Goal: Information Seeking & Learning: Find specific fact

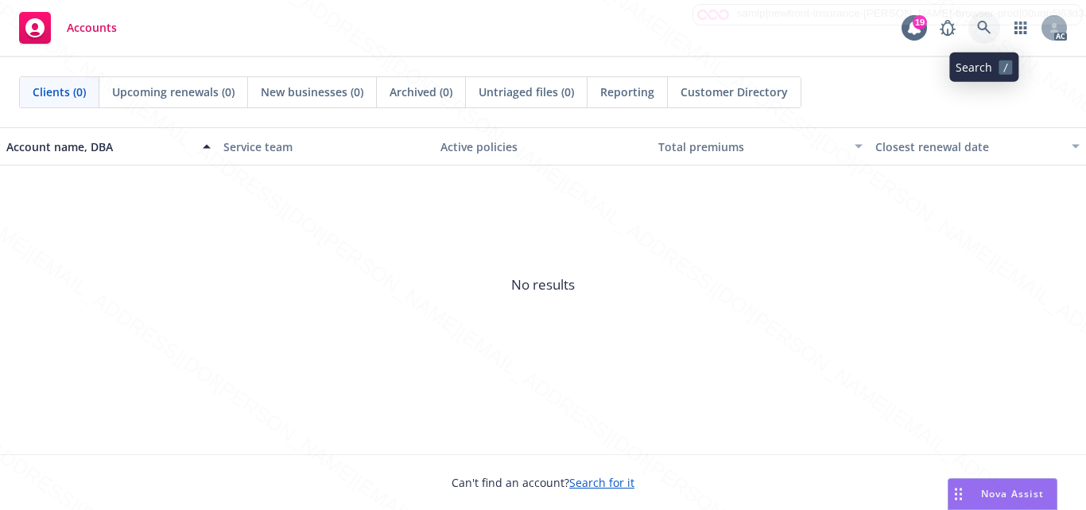
click at [984, 29] on icon at bounding box center [984, 28] width 14 height 14
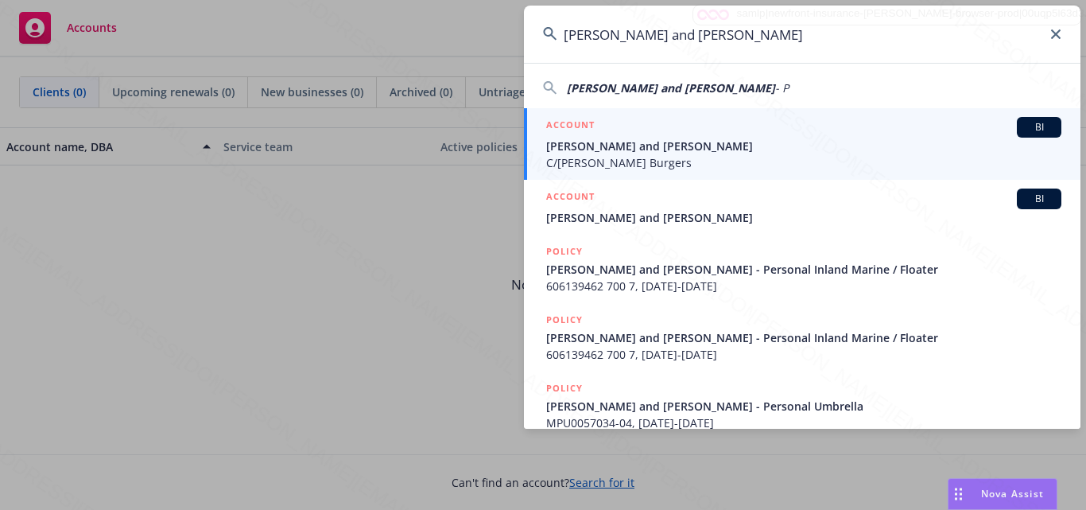
type input "[PERSON_NAME] and [PERSON_NAME]"
click at [1056, 38] on icon at bounding box center [1056, 34] width 10 height 10
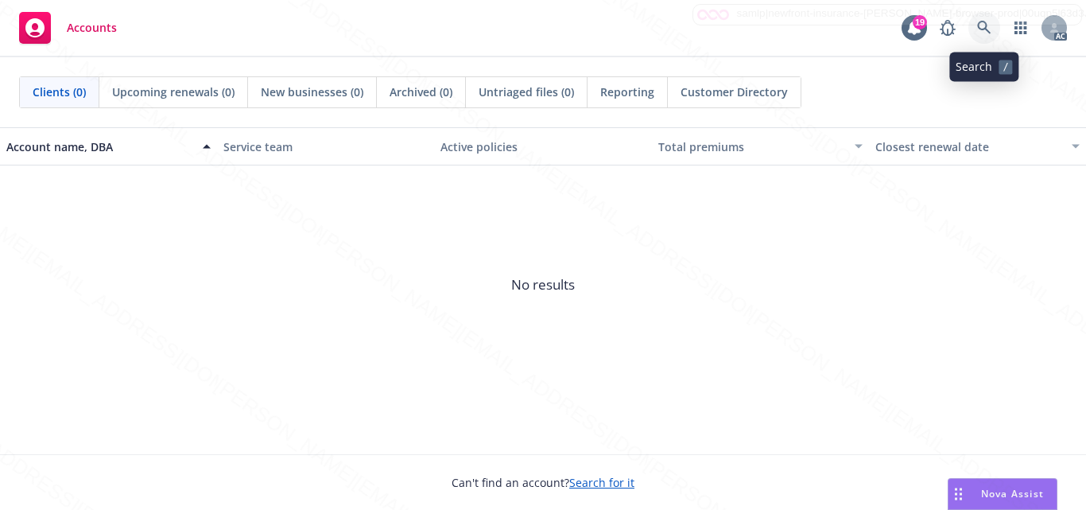
click at [978, 27] on icon at bounding box center [984, 28] width 14 height 14
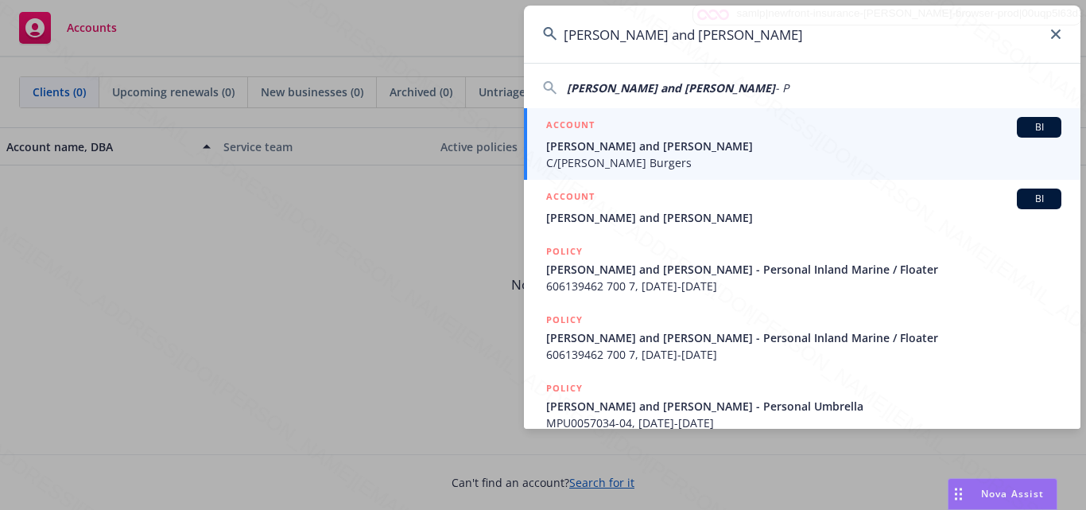
type input "[PERSON_NAME] and [PERSON_NAME]"
click at [820, 137] on div "ACCOUNT BI" at bounding box center [803, 127] width 515 height 21
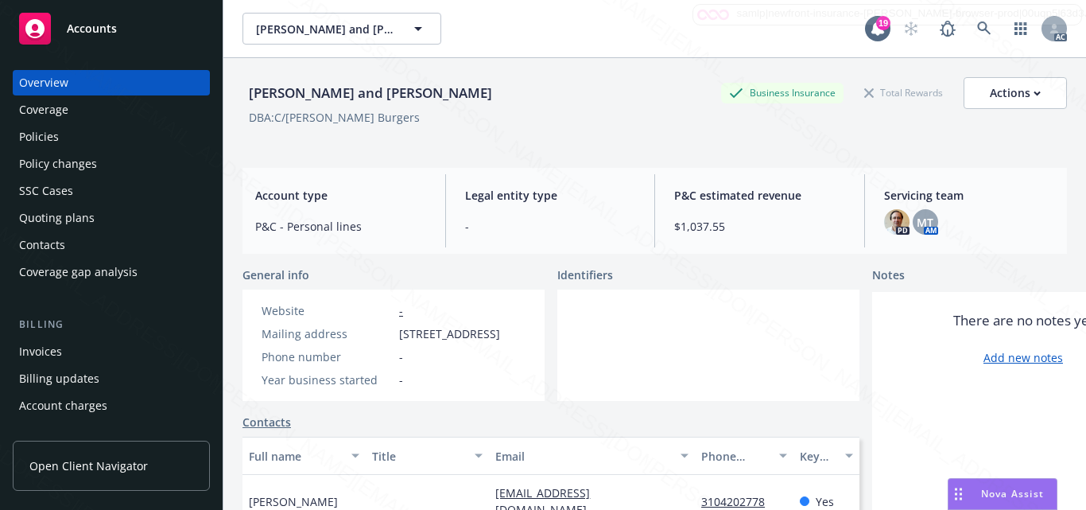
click at [595, 357] on div at bounding box center [708, 344] width 302 height 111
click at [618, 349] on div at bounding box center [708, 344] width 302 height 111
click at [714, 375] on div at bounding box center [708, 344] width 302 height 111
click at [693, 297] on div at bounding box center [708, 344] width 302 height 111
click at [671, 370] on div at bounding box center [708, 344] width 302 height 111
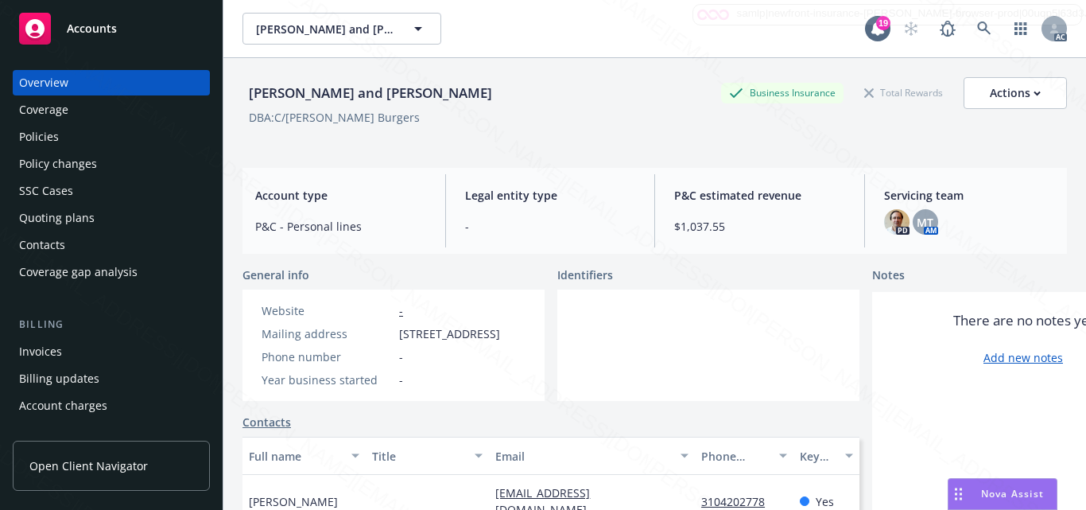
click at [609, 362] on div at bounding box center [708, 344] width 302 height 111
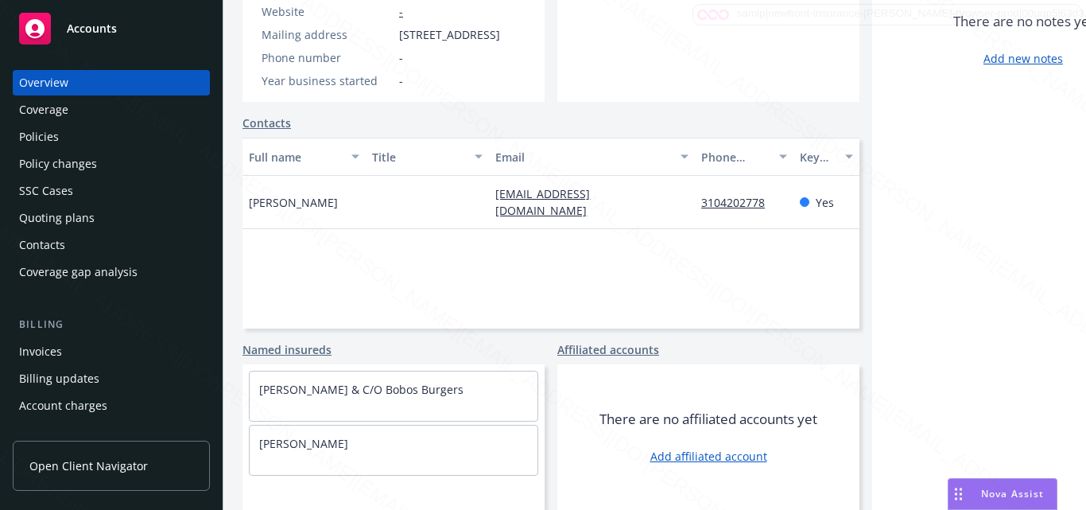
scroll to position [344, 0]
click at [664, 265] on div "Full name Title Email Phone number Key contact [PERSON_NAME] [EMAIL_ADDRESS][DO…" at bounding box center [550, 233] width 617 height 191
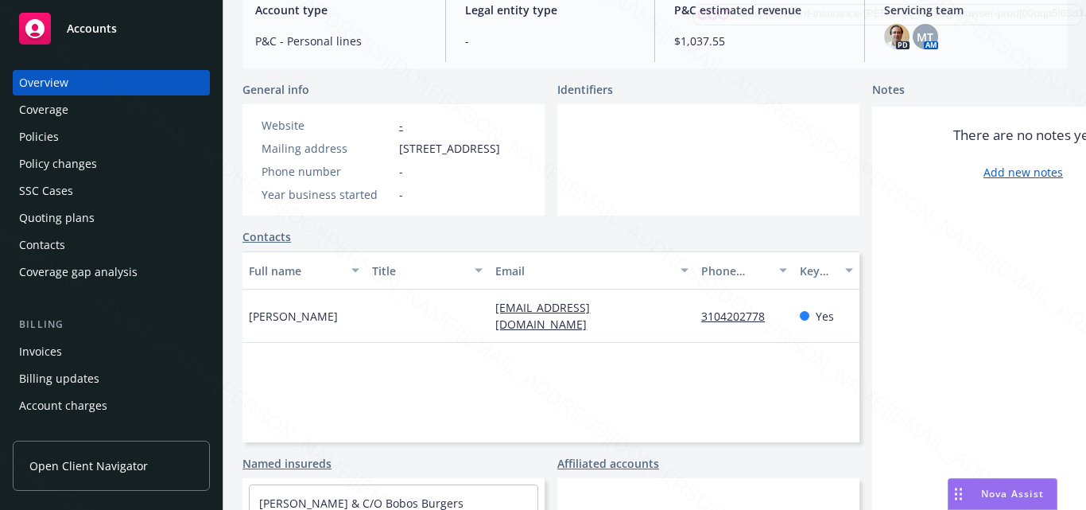
scroll to position [0, 0]
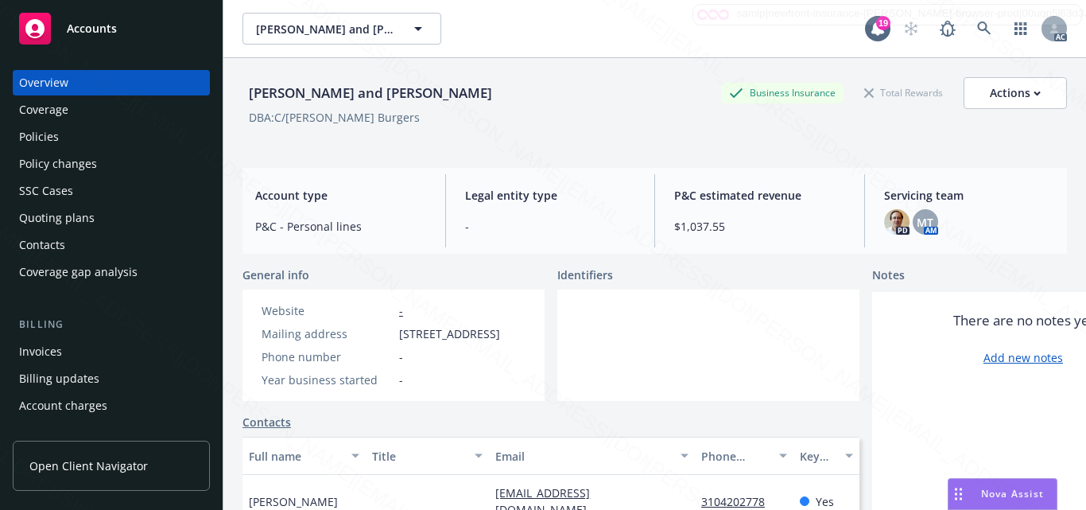
click at [401, 333] on span "[STREET_ADDRESS]" at bounding box center [449, 333] width 101 height 17
drag, startPoint x: 397, startPoint y: 333, endPoint x: 435, endPoint y: 368, distance: 51.2
click at [435, 342] on div "Mailing address [STREET_ADDRESS]" at bounding box center [380, 333] width 251 height 17
copy span "[STREET_ADDRESS]"
click at [547, 355] on div "General info Website - Mailing address [STREET_ADDRESS] Phone number - Year bus…" at bounding box center [550, 333] width 617 height 134
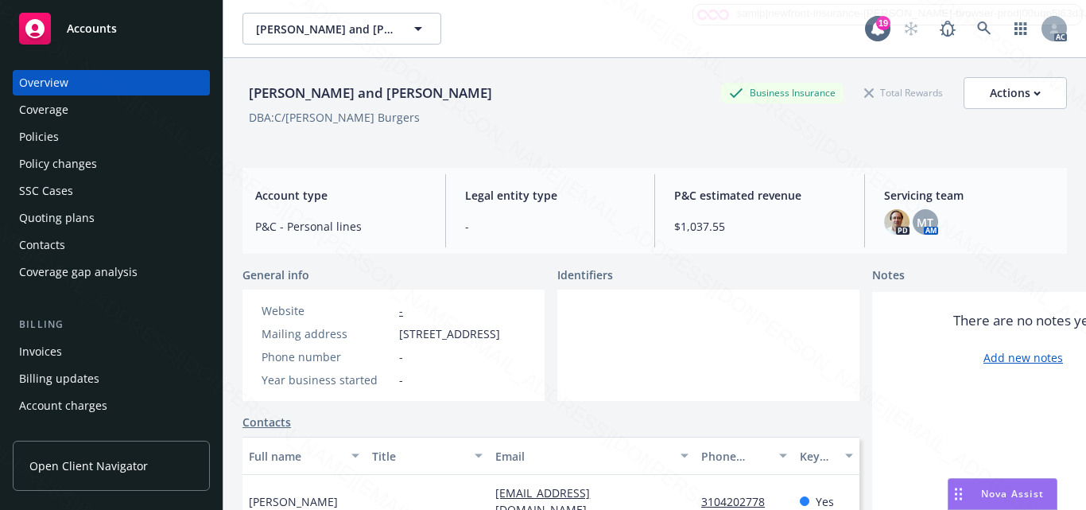
click at [677, 335] on div at bounding box center [708, 344] width 302 height 111
click at [716, 373] on div at bounding box center [708, 344] width 302 height 111
click at [665, 342] on div at bounding box center [708, 344] width 302 height 111
click at [667, 346] on div at bounding box center [708, 344] width 302 height 111
click at [744, 341] on div at bounding box center [708, 344] width 302 height 111
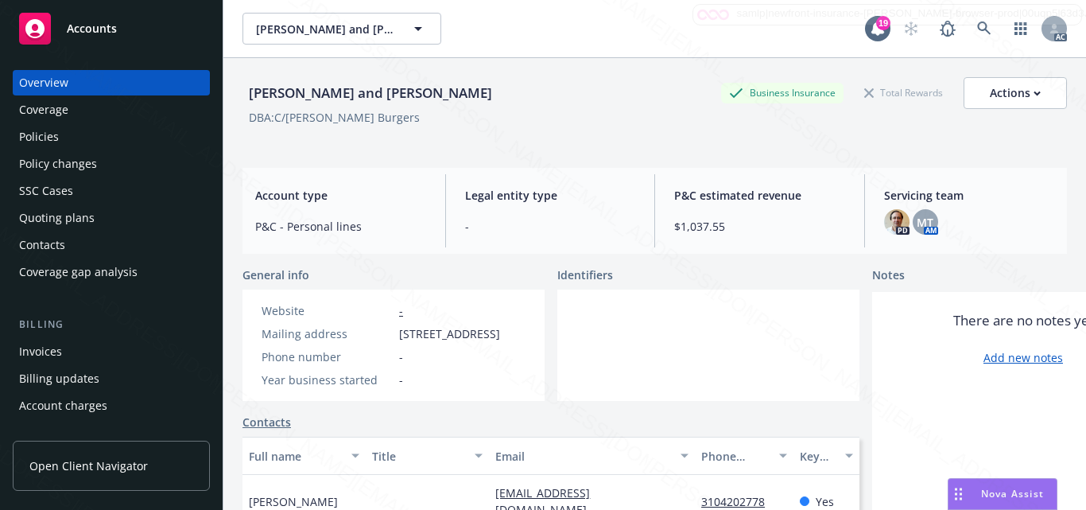
click at [82, 114] on div "Coverage" at bounding box center [111, 109] width 184 height 25
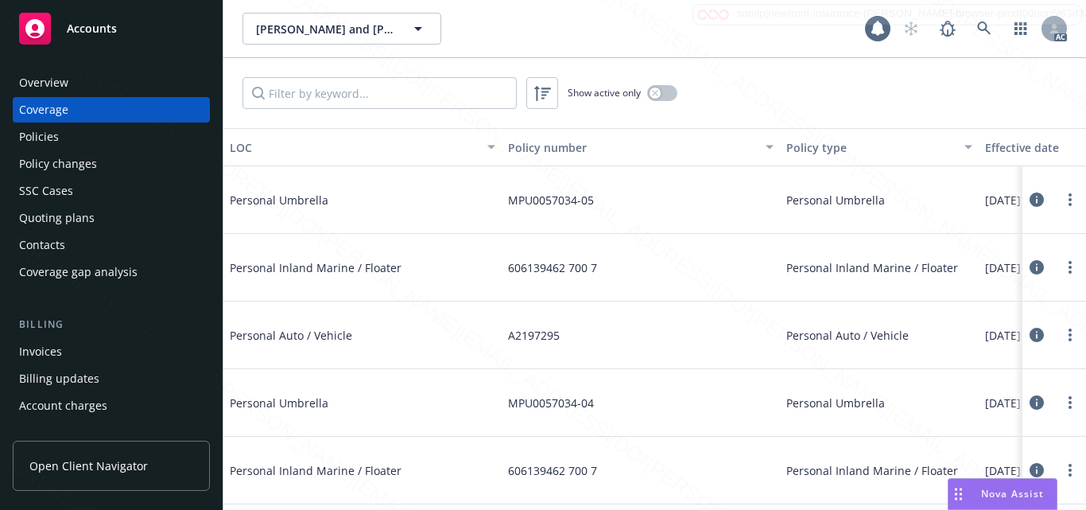
click at [67, 138] on div "Policies" at bounding box center [111, 136] width 184 height 25
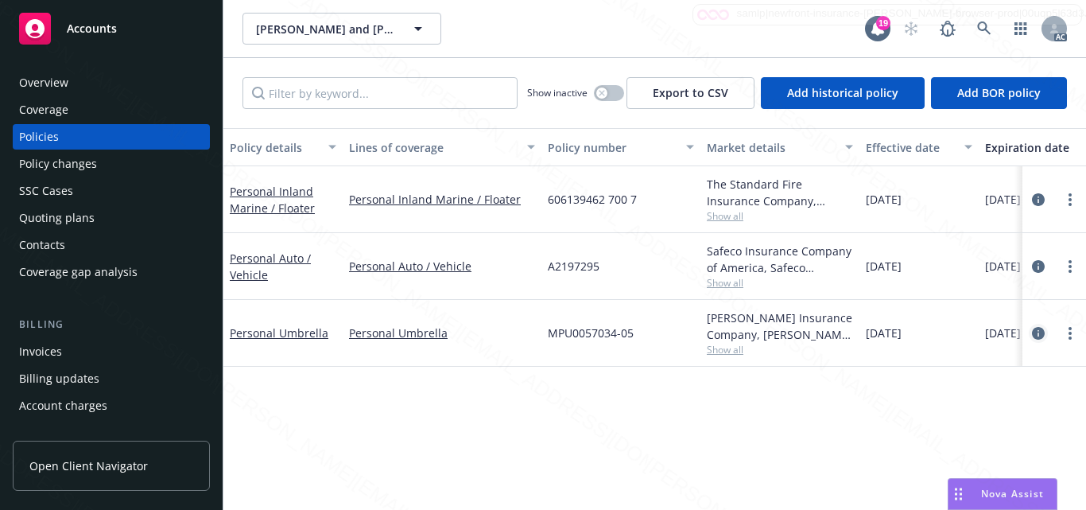
click at [1038, 334] on icon "circleInformation" at bounding box center [1038, 333] width 13 height 13
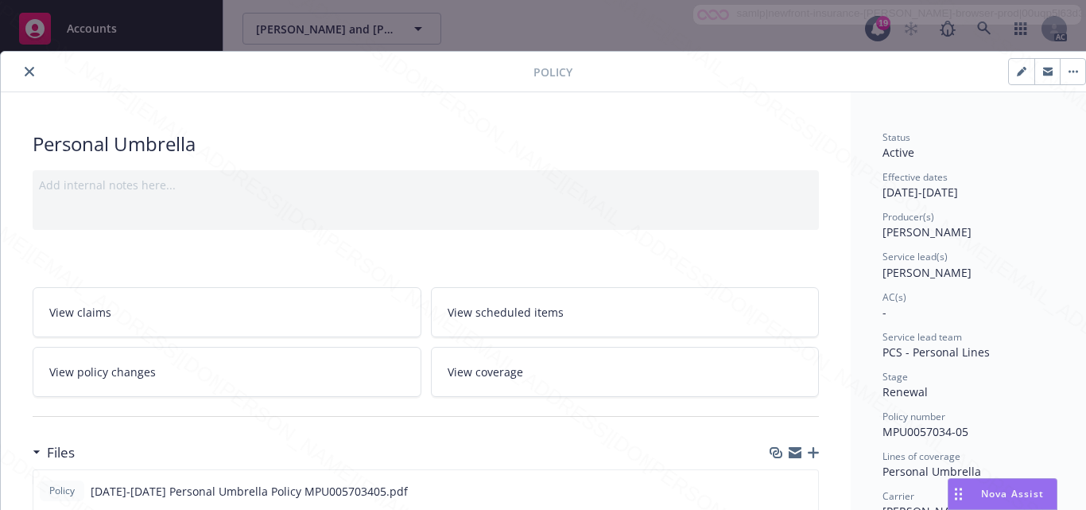
click at [1021, 250] on div "Service lead(s)" at bounding box center [971, 257] width 178 height 14
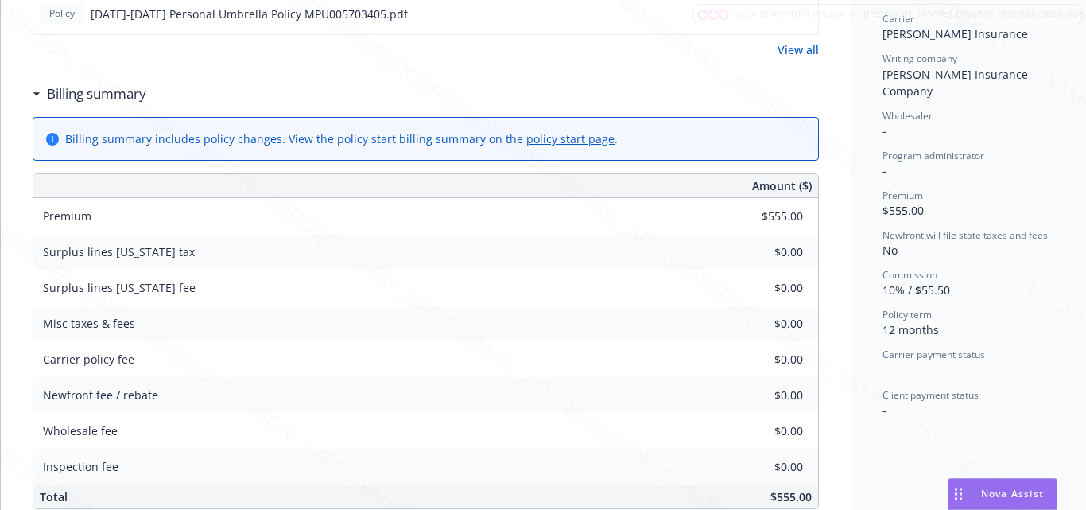
scroll to position [556, 0]
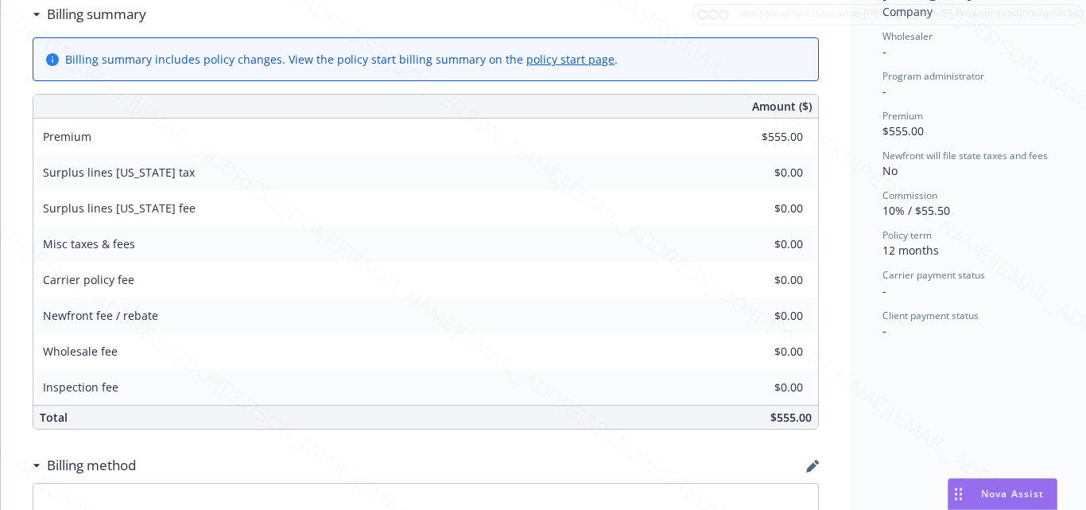
click at [895, 374] on div "Status Active Effective dates [DATE] - [DATE] Producer(s) [PERSON_NAME] Service…" at bounding box center [972, 216] width 242 height 1361
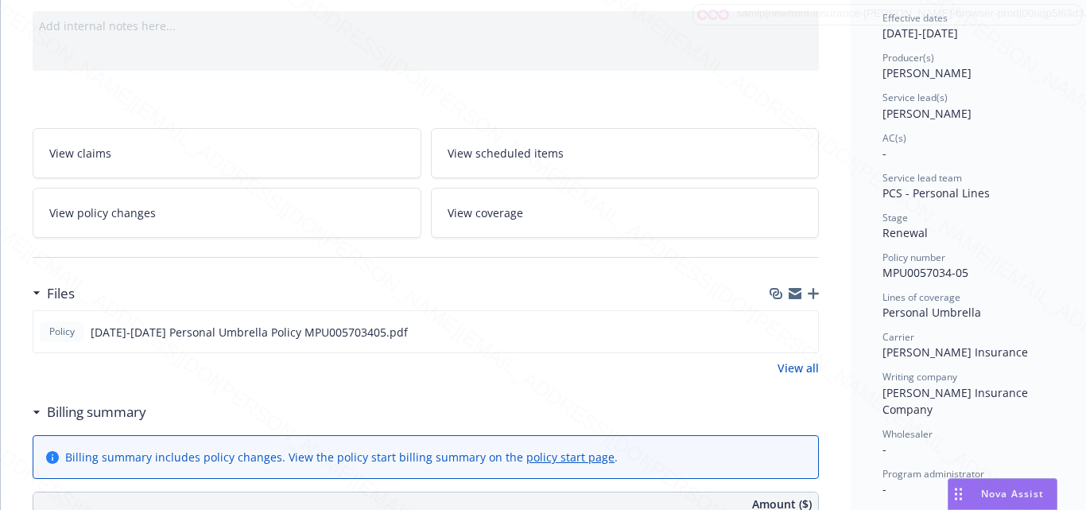
scroll to position [79, 0]
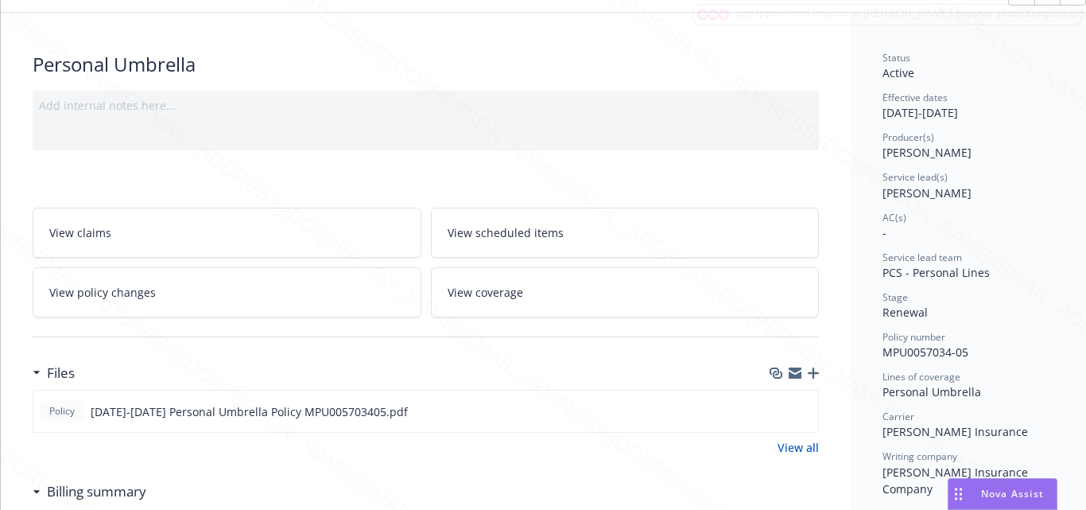
click at [576, 249] on link "View scheduled items" at bounding box center [625, 232] width 389 height 50
click at [461, 287] on span "View coverage" at bounding box center [486, 292] width 76 height 17
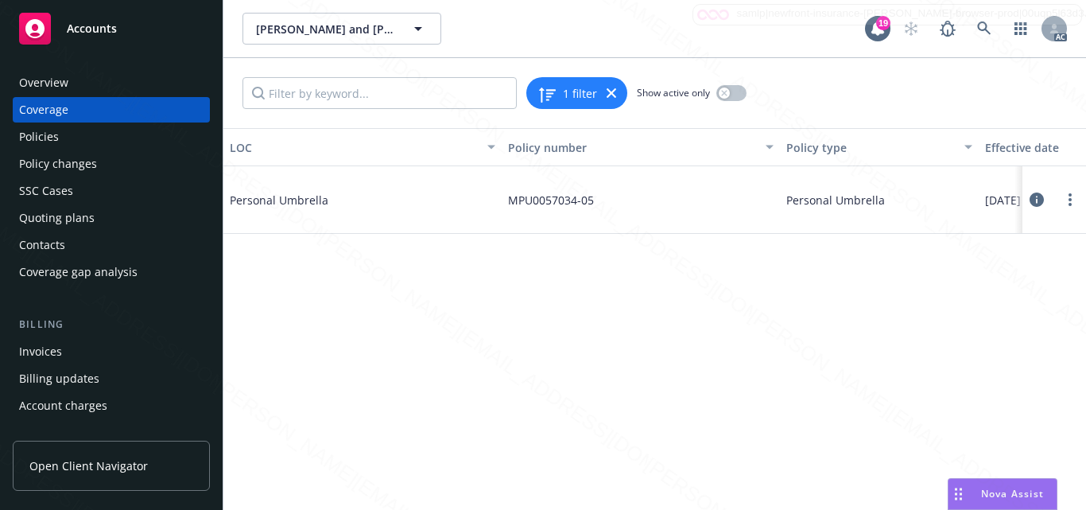
click at [1037, 203] on icon at bounding box center [1036, 199] width 14 height 14
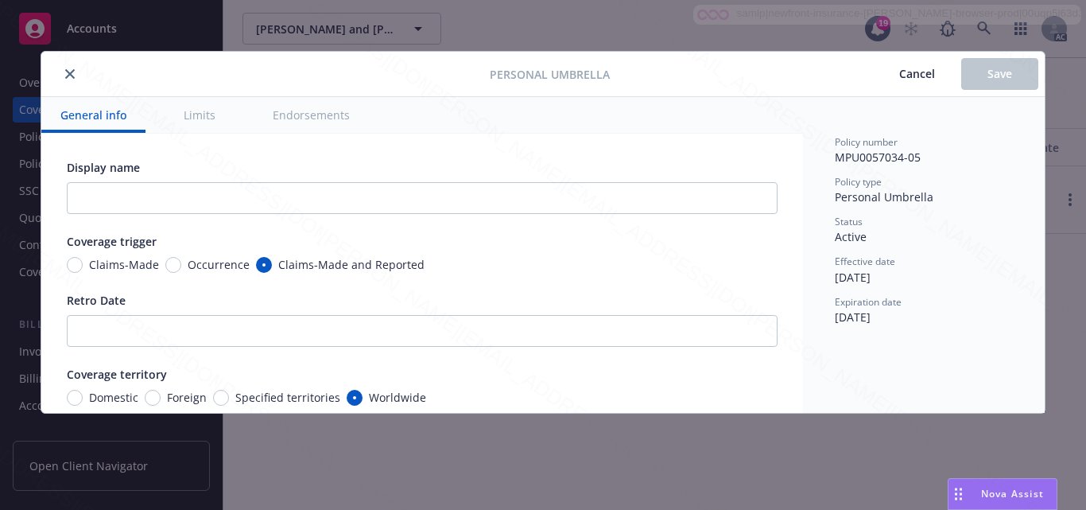
click at [200, 122] on button "Limits" at bounding box center [200, 115] width 70 height 36
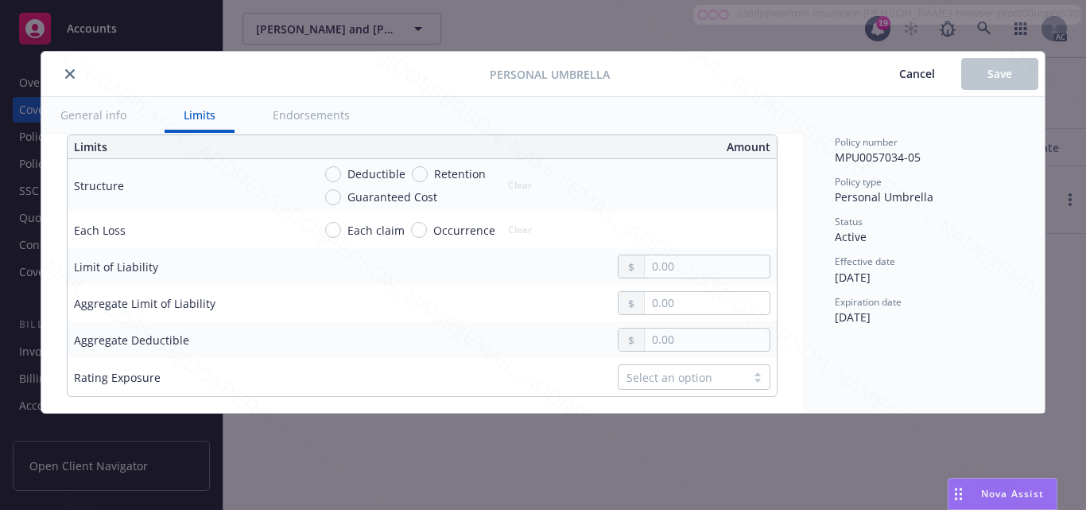
click at [317, 125] on button "Endorsements" at bounding box center [311, 115] width 115 height 36
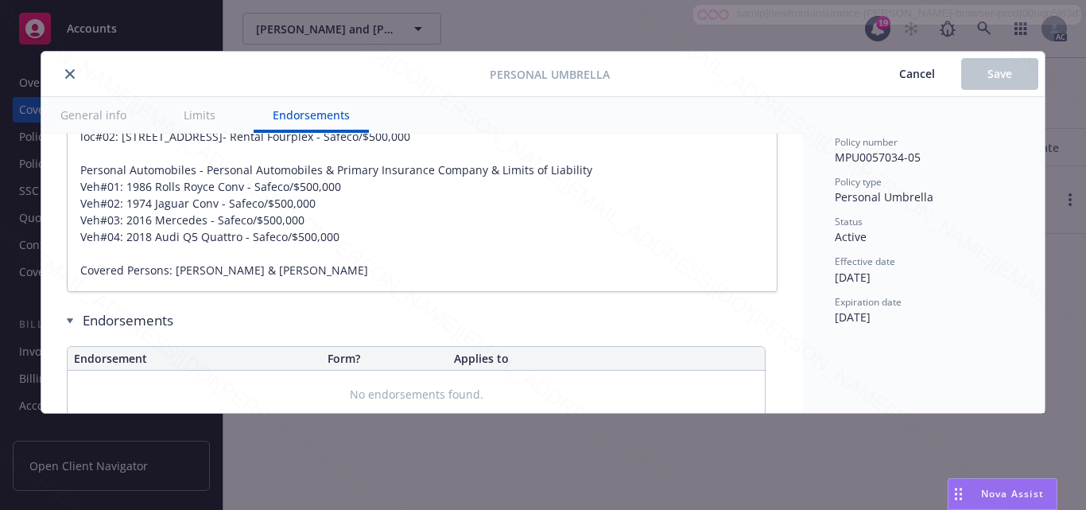
type textarea "x"
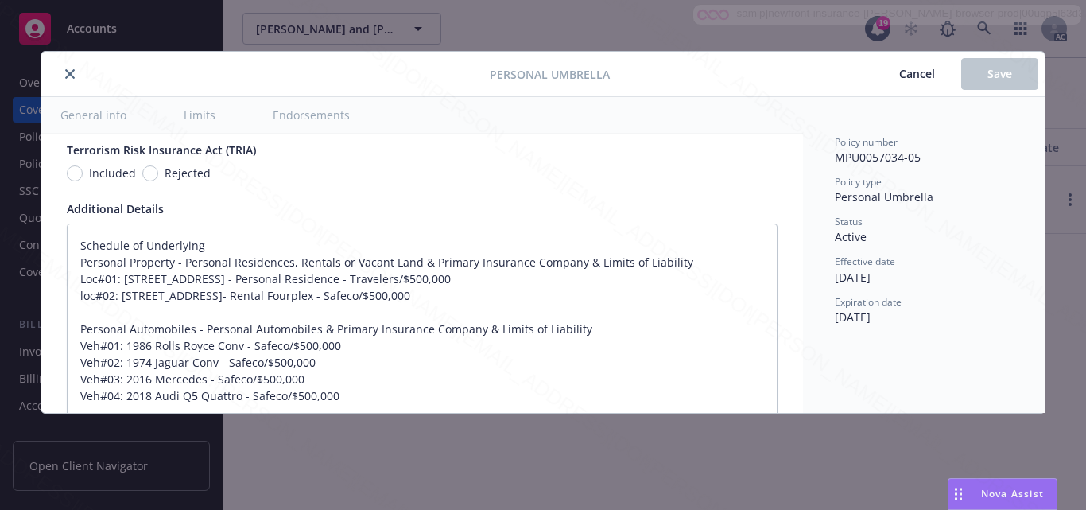
scroll to position [1085, 0]
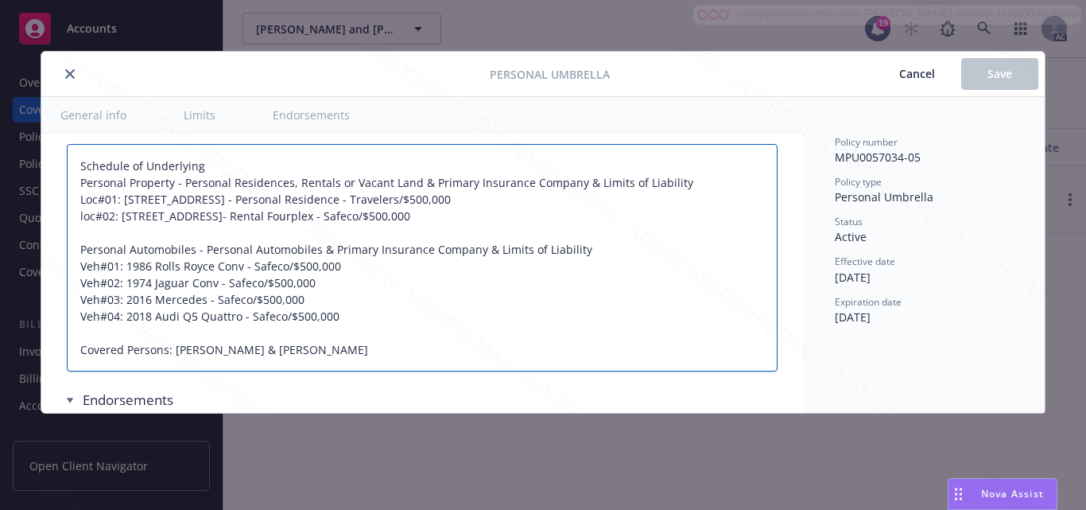
click at [549, 335] on textarea "Schedule of Underlying Personal Property - Personal Residences, Rentals or Vaca…" at bounding box center [422, 257] width 711 height 227
click at [421, 320] on textarea "Schedule of Underlying Personal Property - Personal Residences, Rentals or Vaca…" at bounding box center [422, 257] width 711 height 227
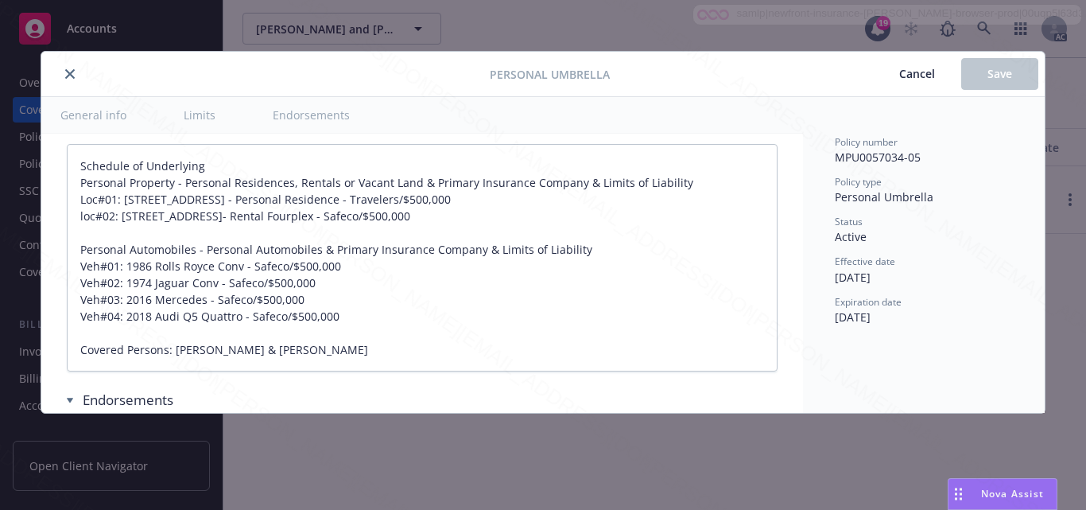
click at [73, 79] on button "close" at bounding box center [69, 73] width 19 height 19
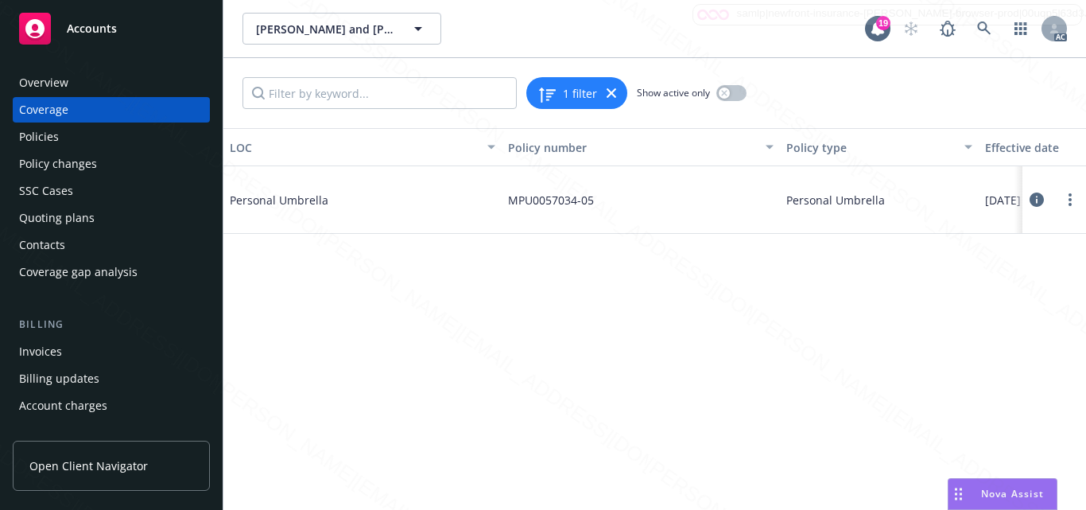
click at [639, 332] on div "LOC Policy number Policy type Effective date Expiration date Status Personal Um…" at bounding box center [654, 319] width 862 height 382
click at [68, 88] on div "Overview" at bounding box center [111, 82] width 184 height 25
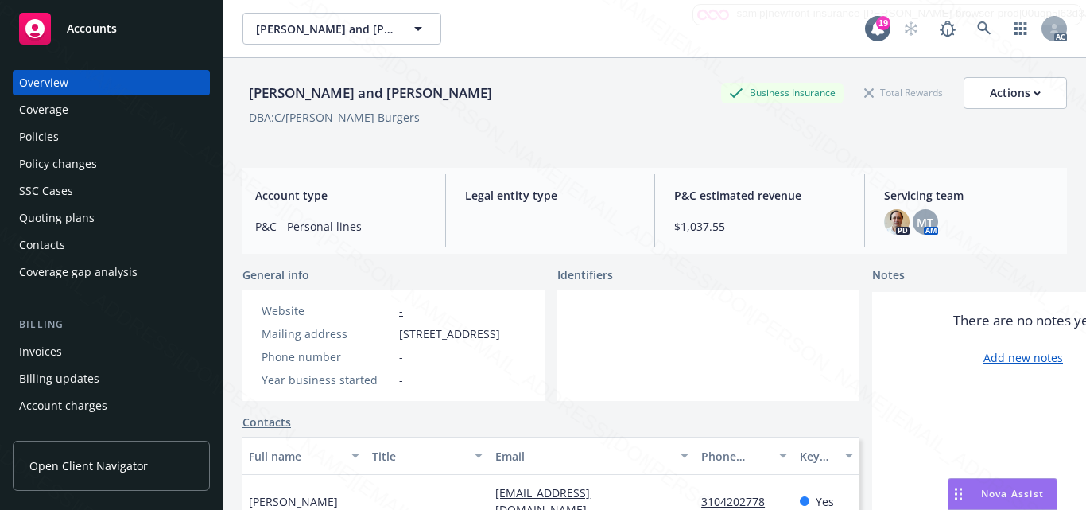
click at [696, 337] on div at bounding box center [708, 344] width 302 height 111
click at [73, 28] on span "Accounts" at bounding box center [92, 28] width 50 height 13
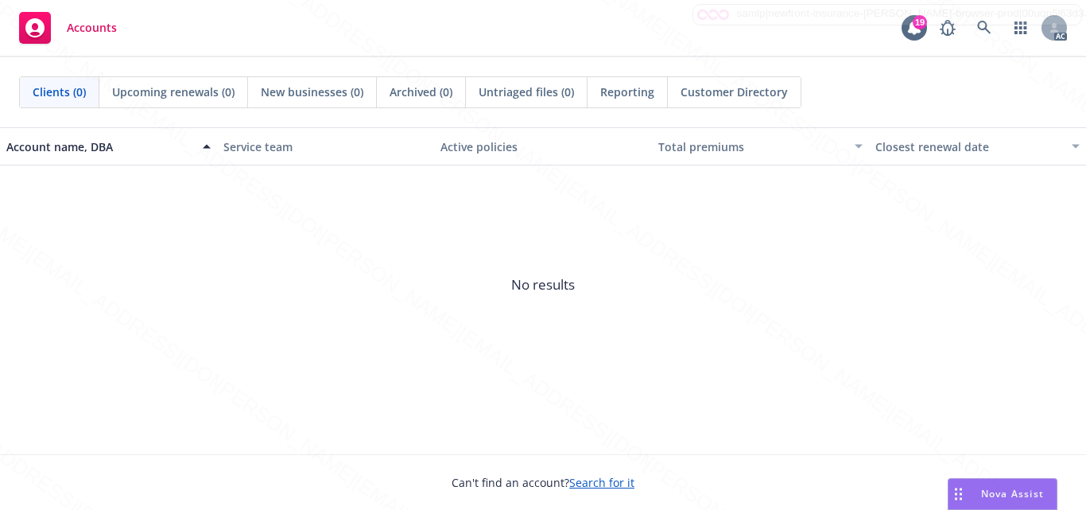
click at [691, 326] on span "No results" at bounding box center [543, 284] width 1086 height 238
click at [284, 262] on span "No results" at bounding box center [543, 284] width 1086 height 238
click at [406, 294] on span "No results" at bounding box center [543, 284] width 1086 height 238
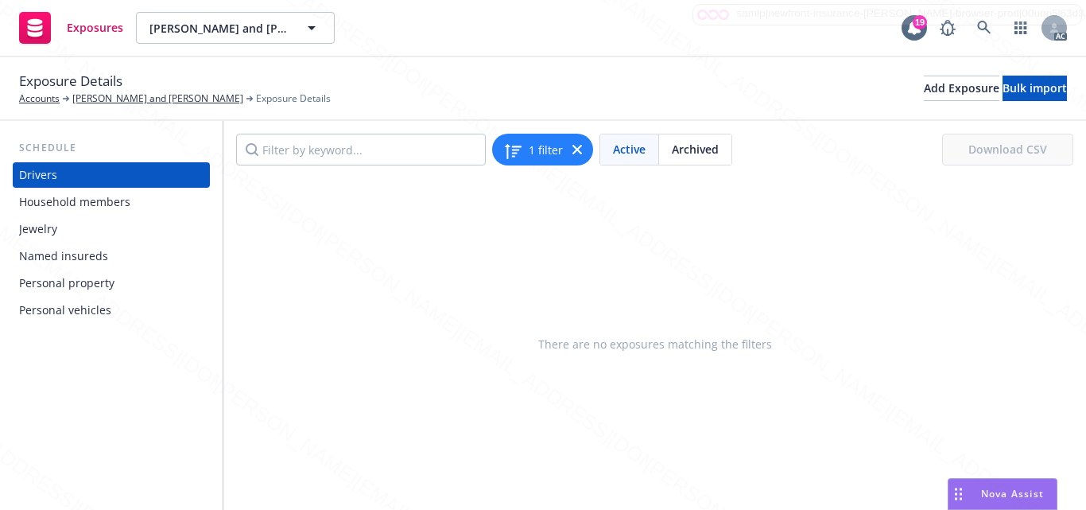
click at [79, 203] on div "Household members" at bounding box center [74, 201] width 111 height 25
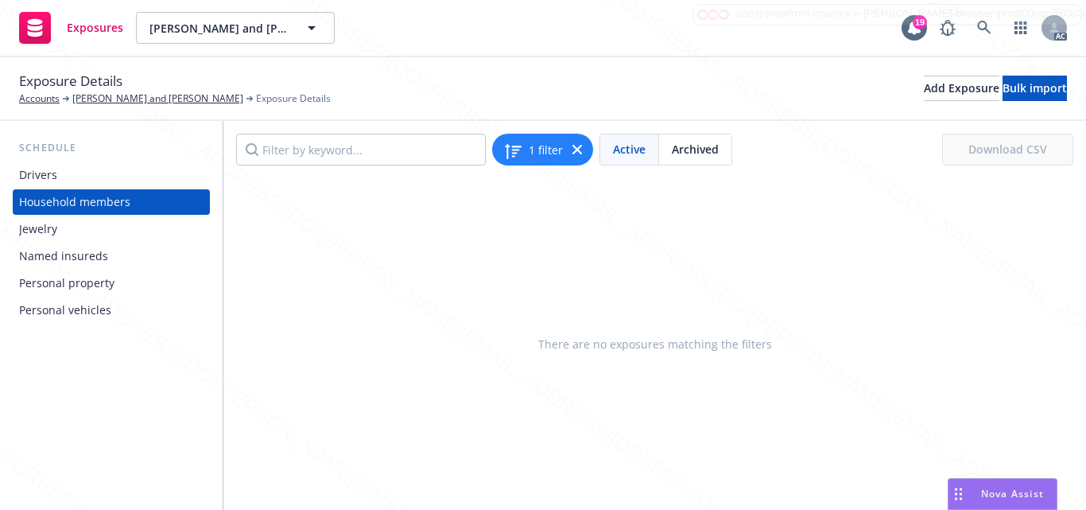
click at [56, 229] on div "Jewelry" at bounding box center [111, 228] width 184 height 25
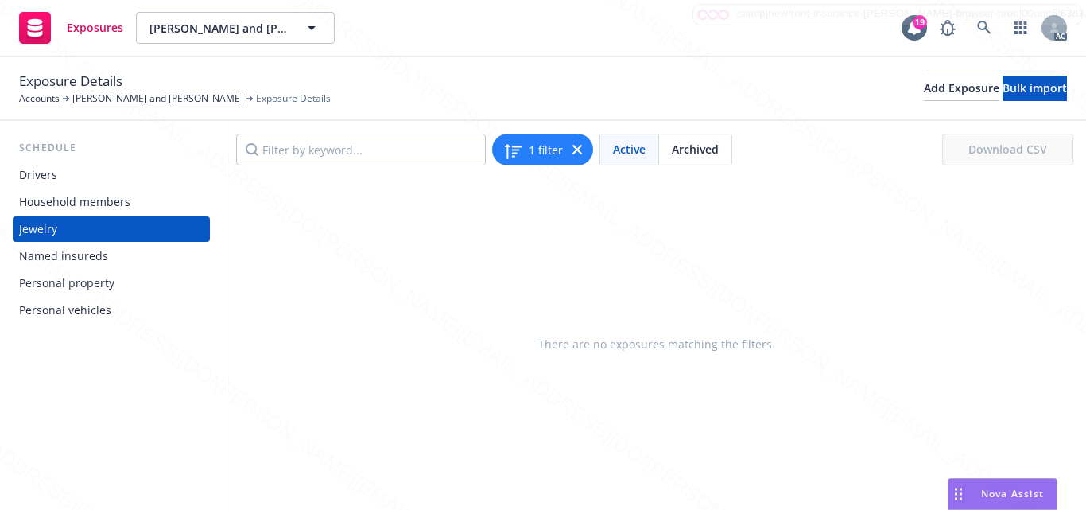
click at [58, 254] on div "Named insureds" at bounding box center [63, 255] width 89 height 25
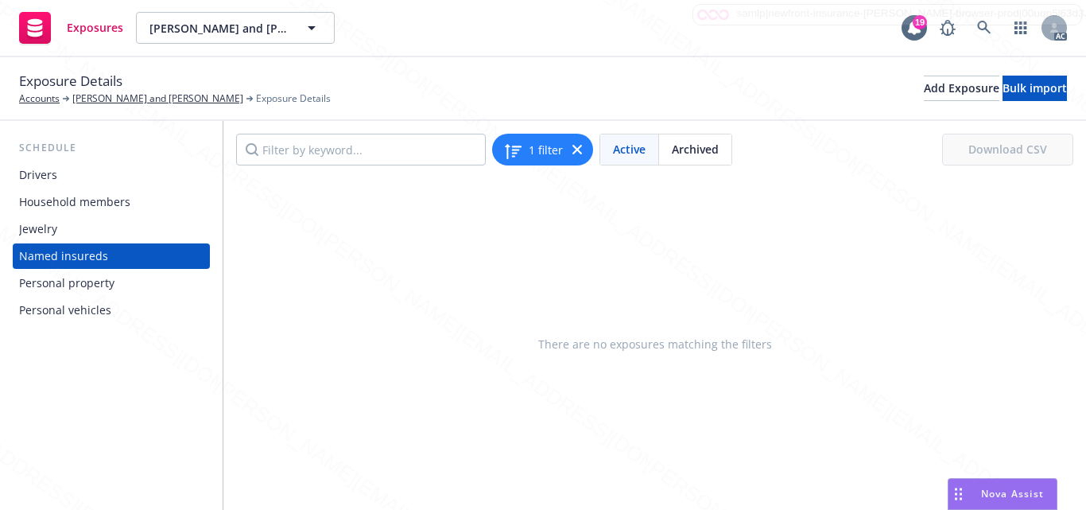
click at [60, 281] on div "Personal property" at bounding box center [66, 282] width 95 height 25
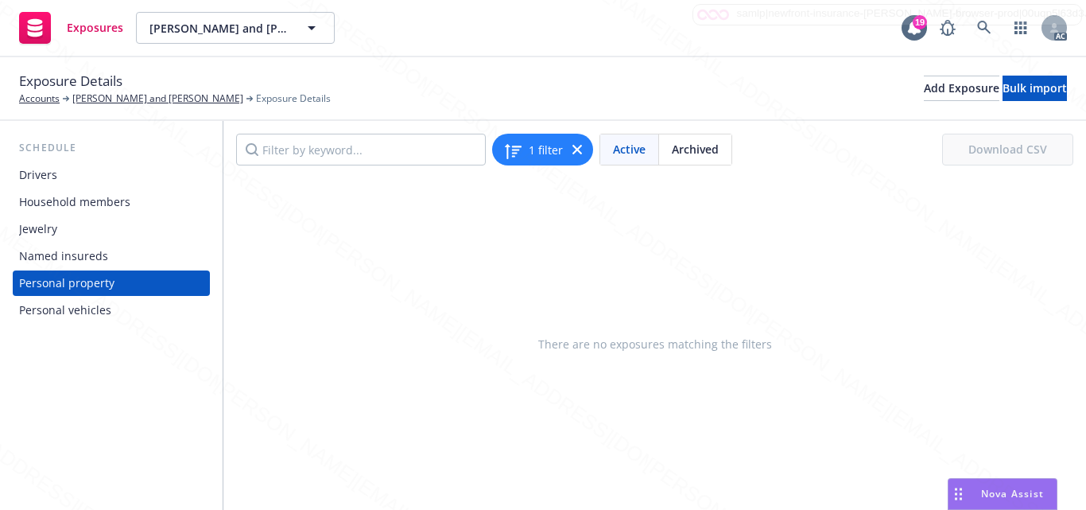
click at [62, 304] on div "Personal vehicles" at bounding box center [65, 309] width 92 height 25
